Goal: Task Accomplishment & Management: Manage account settings

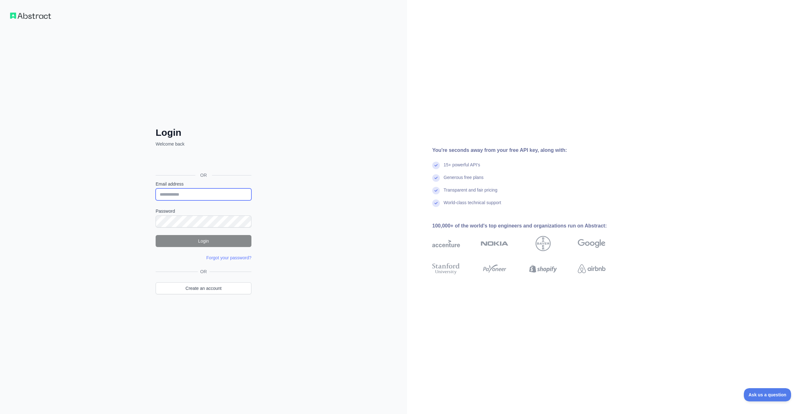
type input "**********"
click at [202, 243] on button "Login" at bounding box center [204, 241] width 96 height 12
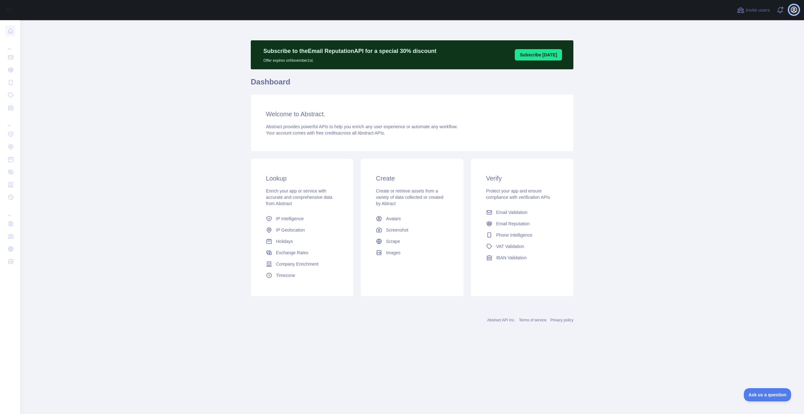
click at [792, 13] on icon "button" at bounding box center [794, 10] width 8 height 8
click at [739, 69] on button "Billing" at bounding box center [763, 68] width 71 height 11
